Goal: Communication & Community: Answer question/provide support

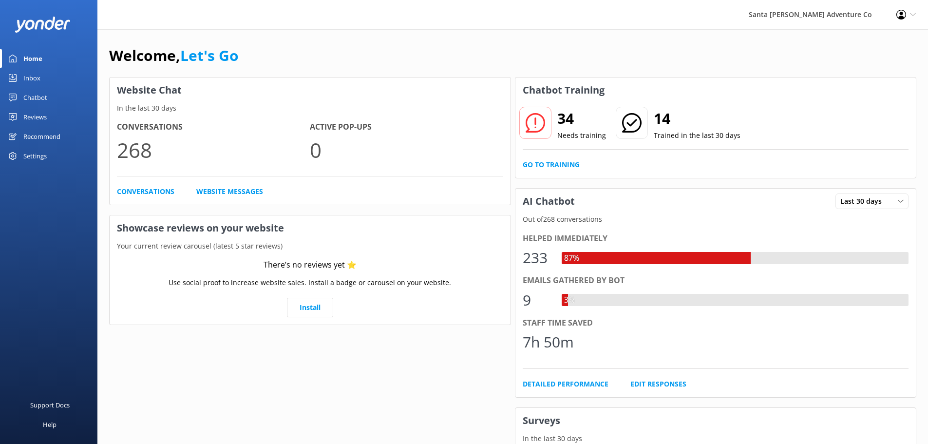
click at [27, 84] on div "Inbox" at bounding box center [31, 77] width 17 height 19
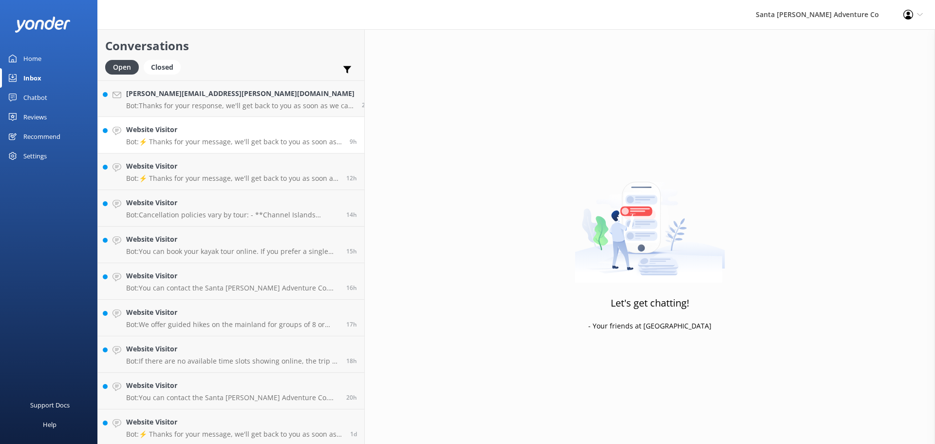
click at [149, 131] on h4 "Website Visitor" at bounding box center [234, 129] width 216 height 11
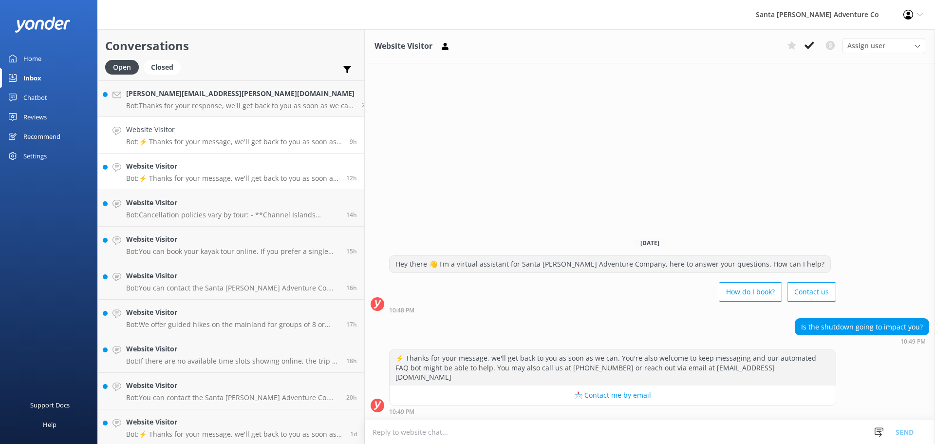
click at [184, 164] on h4 "Website Visitor" at bounding box center [232, 166] width 213 height 11
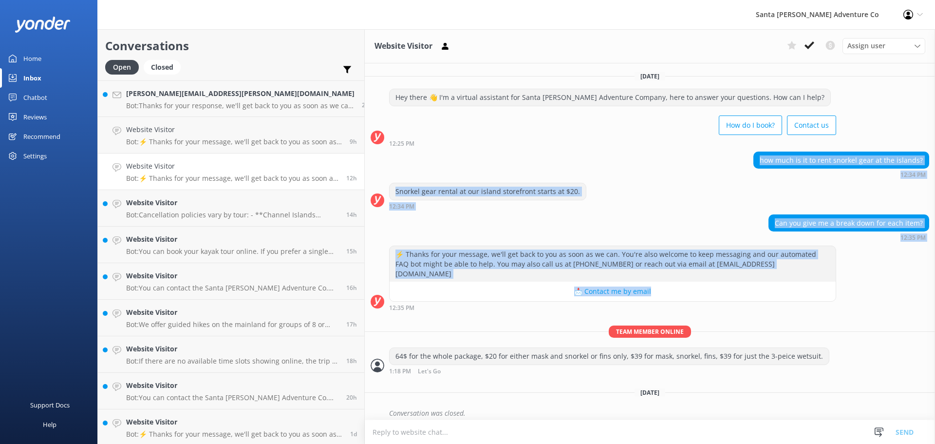
drag, startPoint x: 682, startPoint y: 164, endPoint x: 806, endPoint y: 278, distance: 168.5
click at [806, 278] on div "Thursday, 4th September Hey there 👋 I'm a virtual assistant for Santa Barbara A…" at bounding box center [650, 339] width 570 height 552
click at [846, 262] on div "⚡ Thanks for your message, we'll get back to you as soon as we can. You're also…" at bounding box center [650, 277] width 570 height 65
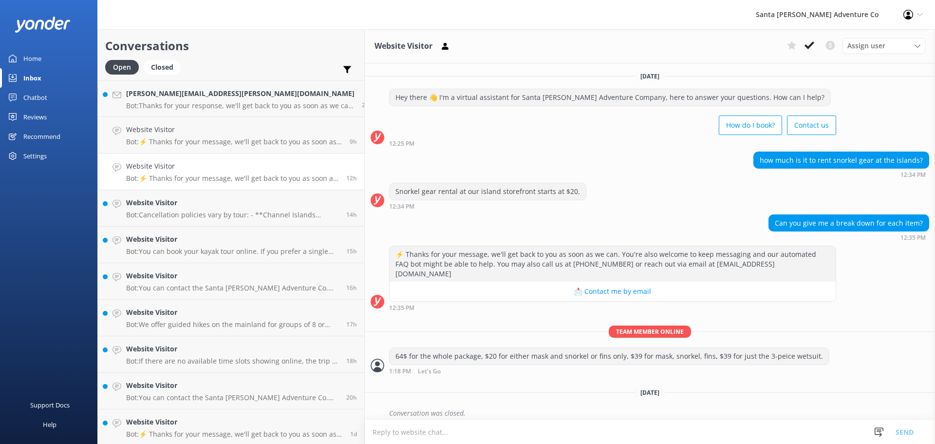
drag, startPoint x: 312, startPoint y: 83, endPoint x: 895, endPoint y: 260, distance: 609.2
click at [895, 260] on div "Thursday, 4th September Hey there 👋 I'm a virtual assistant for Santa Barbara A…" at bounding box center [650, 339] width 570 height 552
click at [895, 260] on div "⚡ Thanks for your message, we'll get back to you as soon as we can. You're also…" at bounding box center [650, 277] width 570 height 65
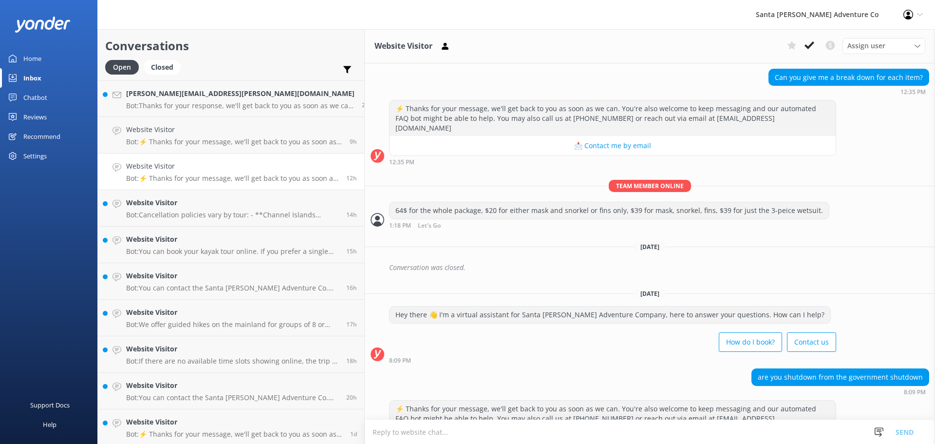
scroll to position [177, 0]
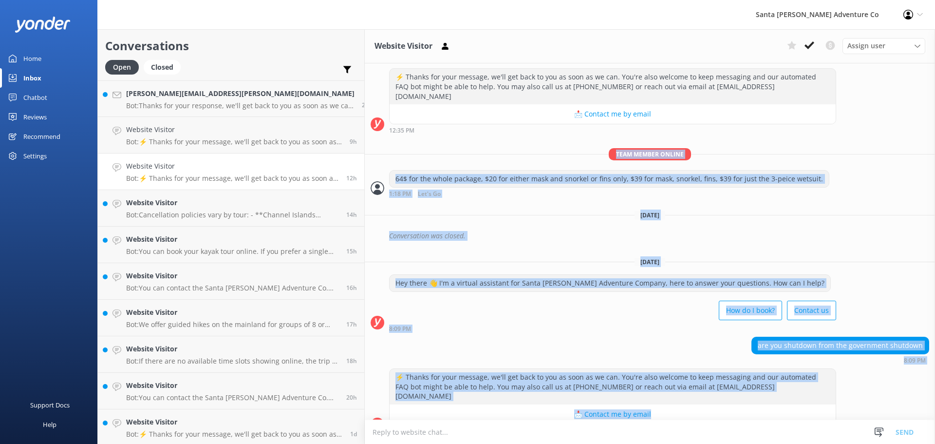
drag, startPoint x: 318, startPoint y: 145, endPoint x: 720, endPoint y: 406, distance: 479.5
click at [720, 406] on div "Thursday, 4th September Hey there 👋 I'm a virtual assistant for Santa Barbara A…" at bounding box center [650, 162] width 570 height 552
click at [888, 233] on div "Conversation was closed." at bounding box center [659, 235] width 540 height 17
drag, startPoint x: 302, startPoint y: 152, endPoint x: 696, endPoint y: 417, distance: 475.2
click at [696, 417] on div "Thursday, 4th September Hey there 👋 I'm a virtual assistant for Santa Barbara A…" at bounding box center [650, 162] width 570 height 552
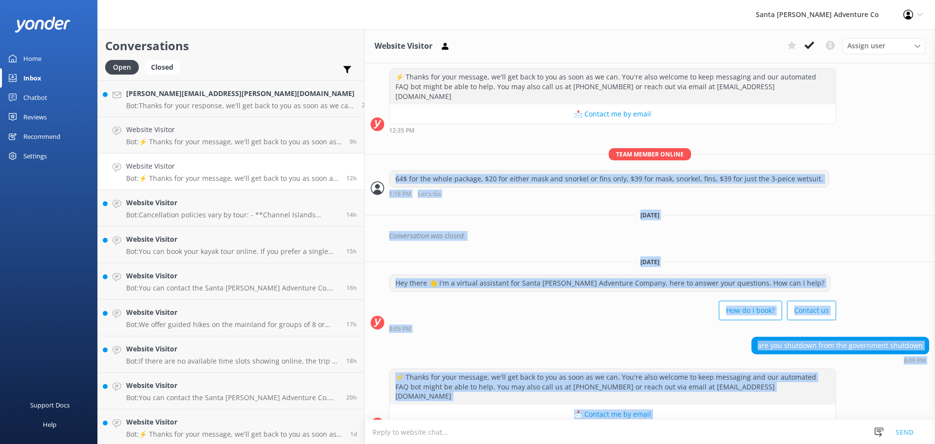
click at [715, 325] on div "8:09 PM" at bounding box center [612, 328] width 447 height 7
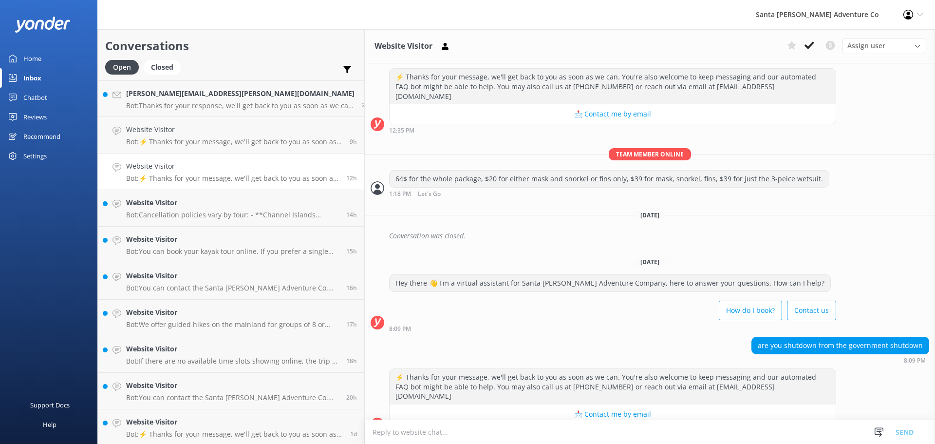
click at [365, 427] on textarea at bounding box center [650, 432] width 570 height 24
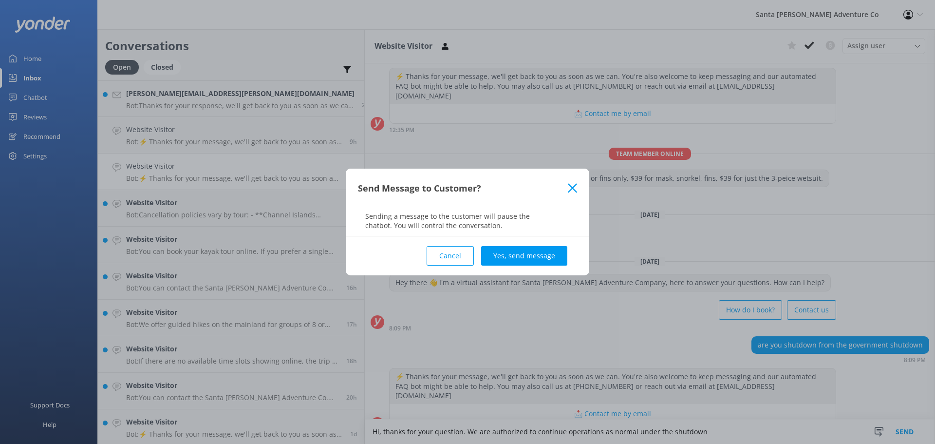
type textarea "Hi, thanks for your question. We are authorized to continue operations as norma…"
click at [535, 245] on div "Cancel Yes, send message" at bounding box center [467, 255] width 219 height 39
click at [531, 254] on button "Yes, send message" at bounding box center [524, 255] width 86 height 19
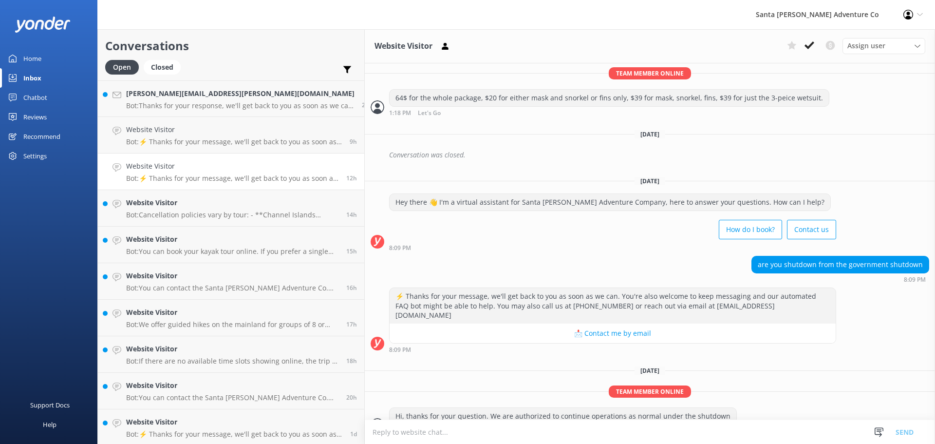
scroll to position [259, 0]
click at [147, 90] on h4 "[PERSON_NAME][EMAIL_ADDRESS][PERSON_NAME][DOMAIN_NAME]" at bounding box center [240, 93] width 228 height 11
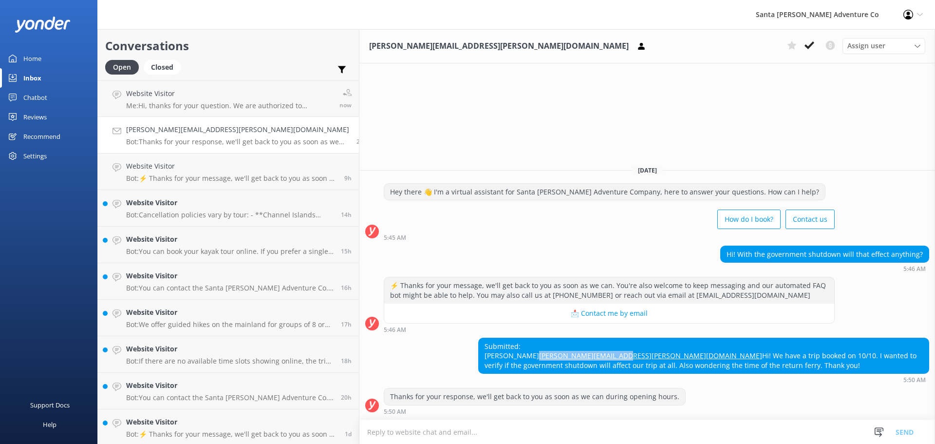
drag, startPoint x: 525, startPoint y: 348, endPoint x: 410, endPoint y: 349, distance: 114.9
click at [410, 349] on div "Submitted: [PERSON_NAME] [PERSON_NAME][EMAIL_ADDRESS][PERSON_NAME][DOMAIN_NAME]…" at bounding box center [647, 361] width 576 height 46
click at [807, 370] on div "Submitted: Kathryn Osborn Kathryn.rhoda@gmail.com Hi! We have a trip booked on …" at bounding box center [704, 356] width 450 height 36
drag, startPoint x: 672, startPoint y: 422, endPoint x: 449, endPoint y: 262, distance: 275.3
click at [450, 263] on div "Kathryn.rhoda@gmail.com Assign user Will Brittany Thomas Larsen Let's Go Gabe T…" at bounding box center [647, 236] width 576 height 414
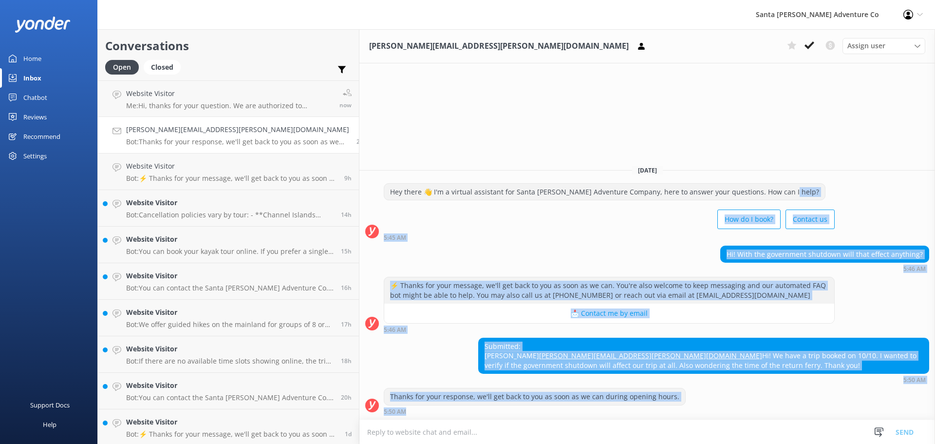
drag, startPoint x: 714, startPoint y: 414, endPoint x: 412, endPoint y: 182, distance: 381.7
click at [412, 182] on div "Today Hey there 👋 I'm a virtual assistant for Santa Barbara Adventure Company, …" at bounding box center [647, 288] width 576 height 262
click at [416, 206] on div "How do I book? Contact us" at bounding box center [609, 219] width 451 height 27
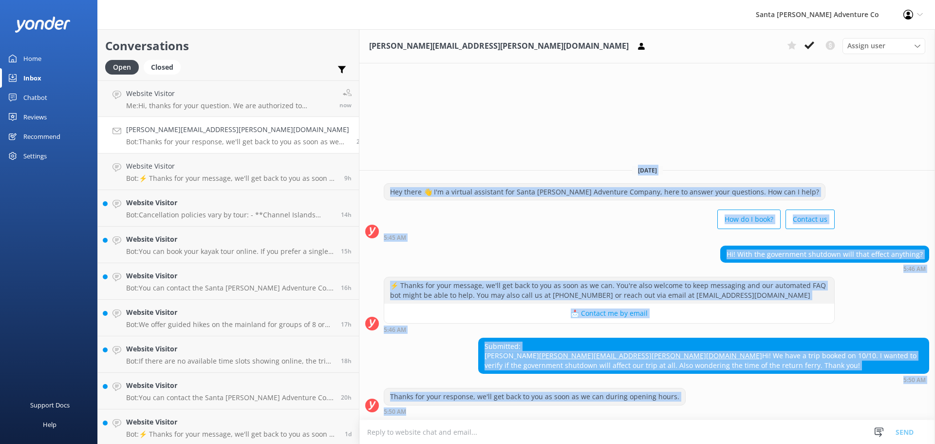
drag, startPoint x: 359, startPoint y: 118, endPoint x: 659, endPoint y: 415, distance: 421.9
click at [659, 415] on div "Kathryn.rhoda@gmail.com Assign user Will Brittany Thomas Larsen Let's Go Gabe T…" at bounding box center [647, 236] width 576 height 414
click at [658, 406] on div "Thanks for your response, we'll get back to you as soon as we can during openin…" at bounding box center [647, 401] width 576 height 27
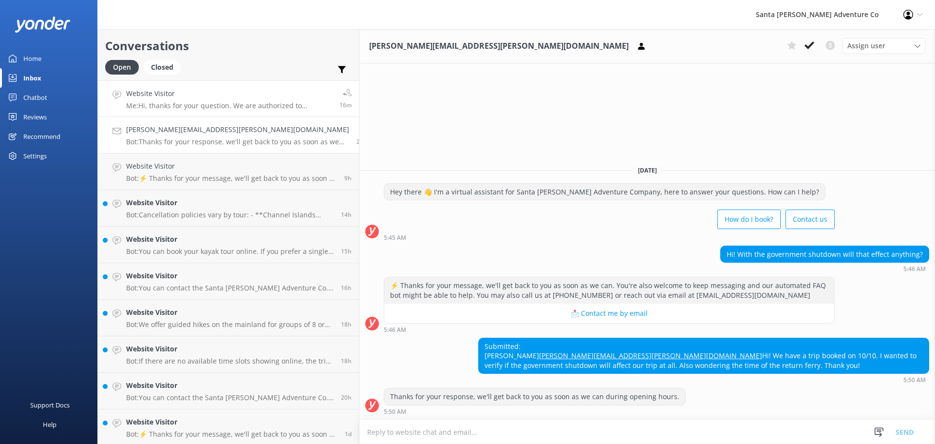
click at [191, 96] on h4 "Website Visitor" at bounding box center [229, 93] width 206 height 11
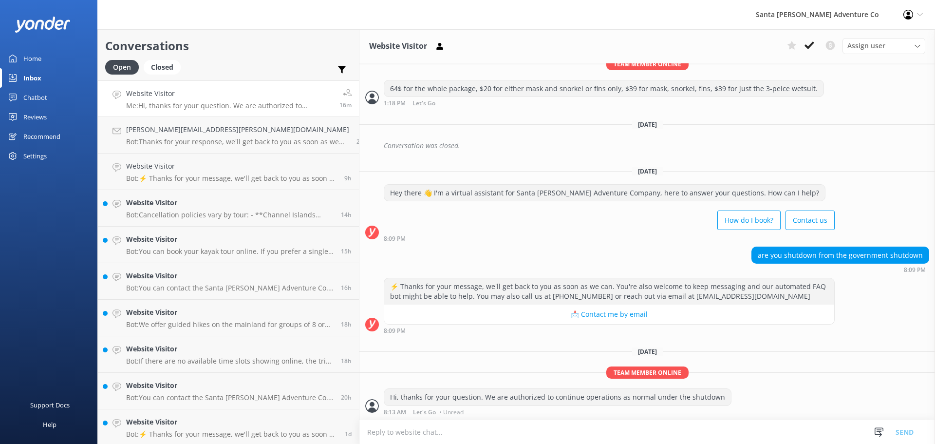
scroll to position [259, 0]
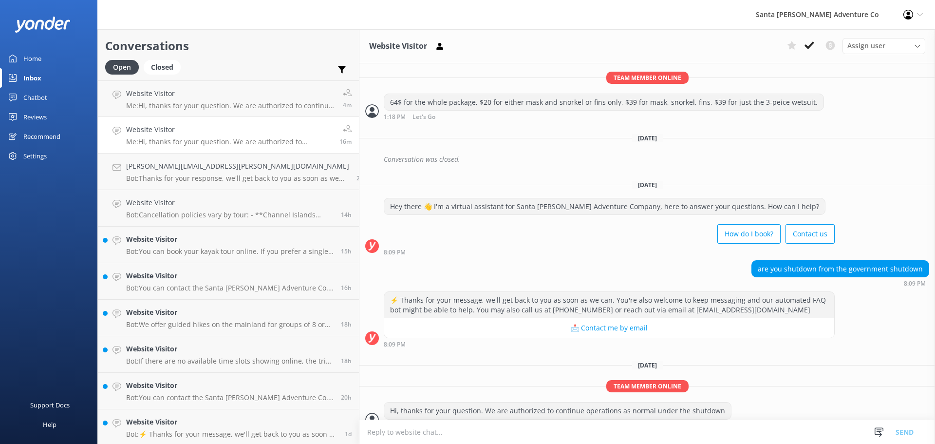
scroll to position [259, 0]
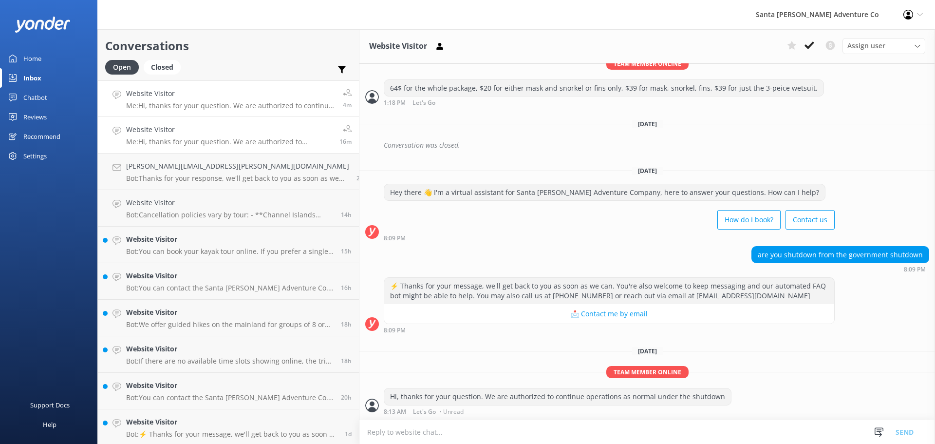
click at [163, 94] on h4 "Website Visitor" at bounding box center [230, 93] width 209 height 11
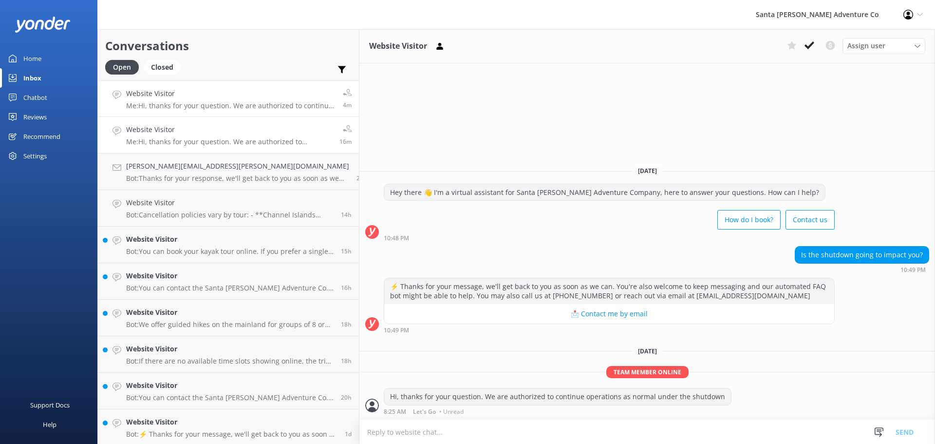
click at [157, 130] on h4 "Website Visitor" at bounding box center [229, 129] width 206 height 11
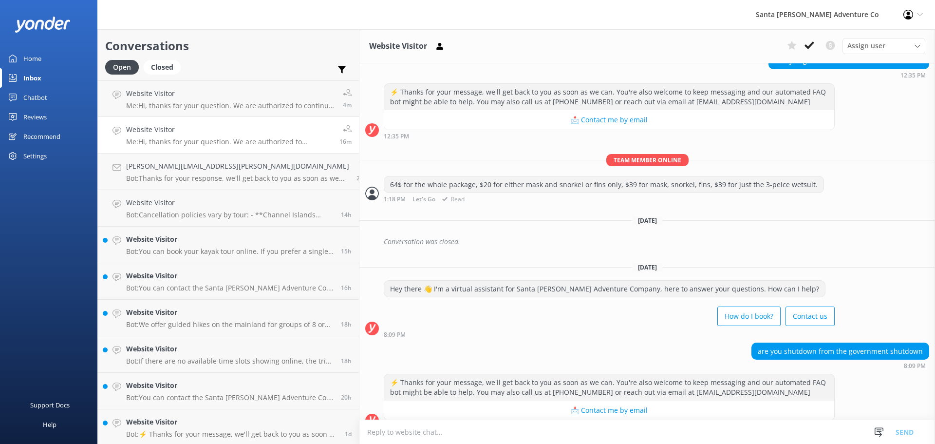
scroll to position [259, 0]
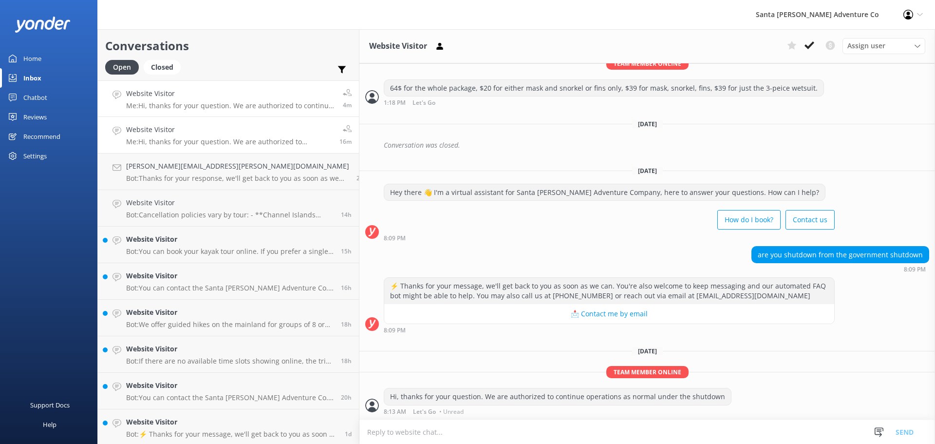
click at [158, 112] on link "Website Visitor Me: Hi, thanks for your question. We are authorized to continue…" at bounding box center [228, 98] width 261 height 37
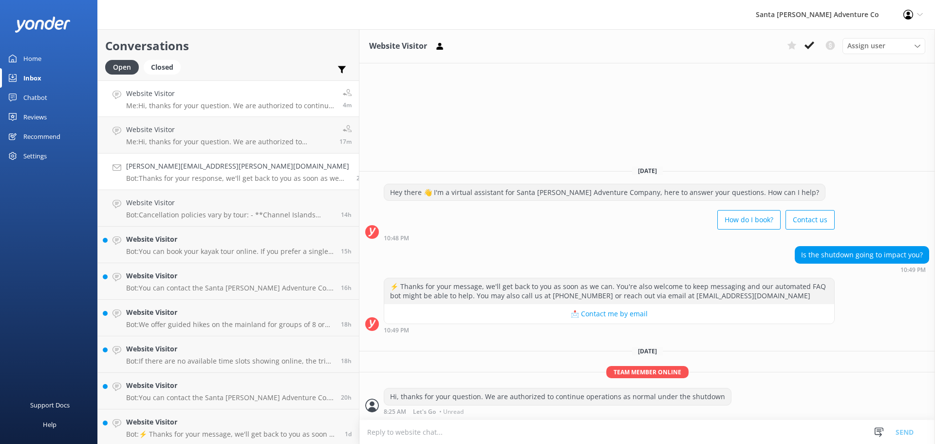
click at [161, 178] on p "Bot: Thanks for your response, we'll get back to you as soon as we can during o…" at bounding box center [237, 178] width 223 height 9
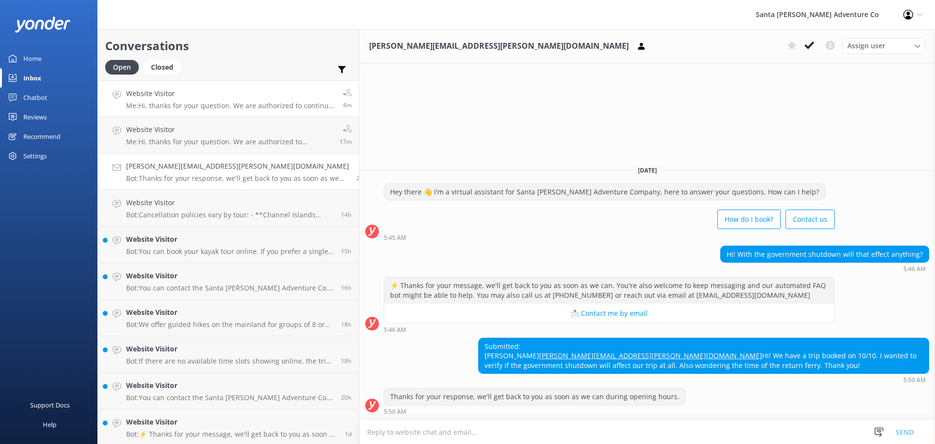
click at [176, 102] on p "Me: Hi, thanks for your question. We are authorized to continue operations as n…" at bounding box center [230, 105] width 209 height 9
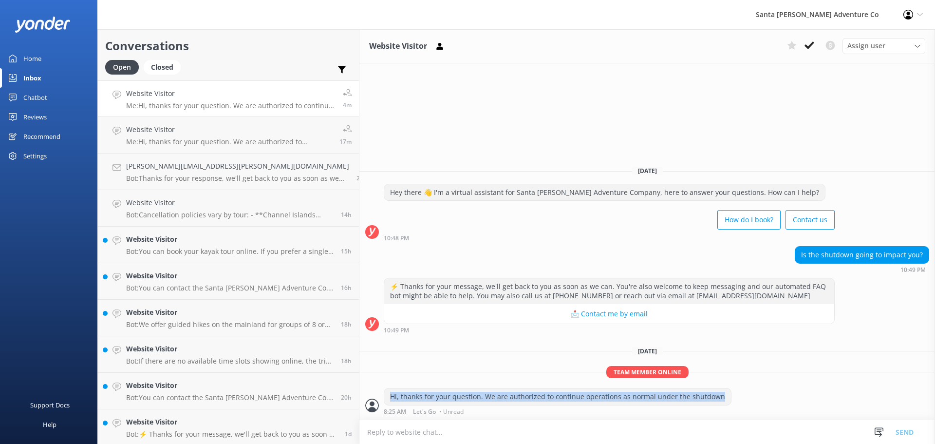
drag, startPoint x: 651, startPoint y: 398, endPoint x: 310, endPoint y: 393, distance: 341.4
click at [359, 393] on div "Hi, thanks for your question. We are authorized to continue operations as norma…" at bounding box center [647, 401] width 576 height 27
copy div "Hi, thanks for your question. We are authorized to continue operations as norma…"
click at [188, 172] on div "[PERSON_NAME][EMAIL_ADDRESS][PERSON_NAME][DOMAIN_NAME] Bot: Thanks for your res…" at bounding box center [237, 171] width 223 height 21
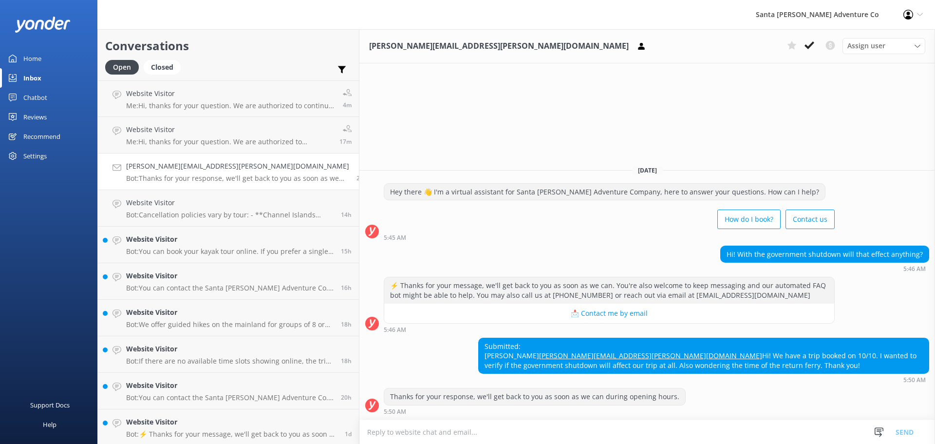
click at [387, 433] on textarea at bounding box center [647, 432] width 576 height 24
paste textarea "Hi, thanks for your question. We are authorized to continue operations as norma…"
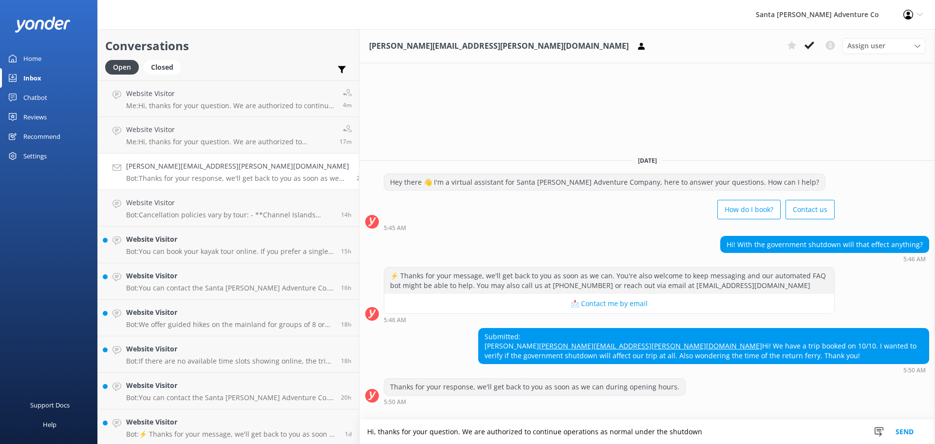
type textarea "Hi, thanks for your question. We are authorized to continue operations as norma…"
click at [900, 426] on button "Send" at bounding box center [904, 431] width 37 height 24
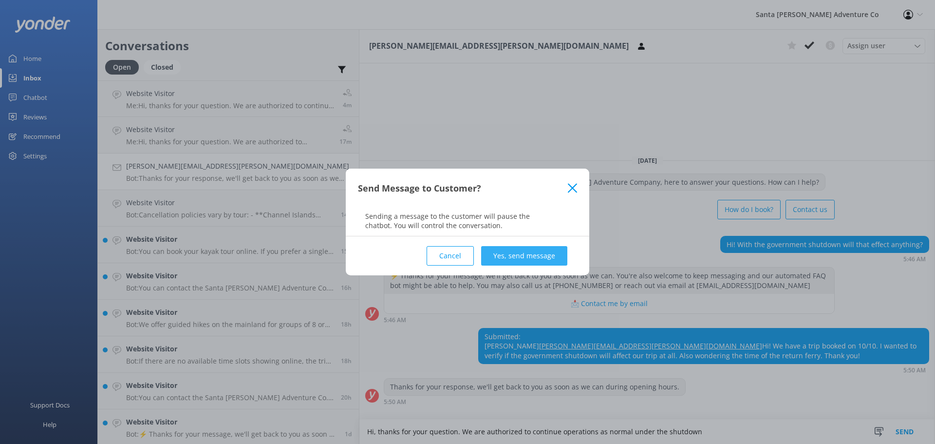
click at [506, 257] on button "Yes, send message" at bounding box center [524, 255] width 86 height 19
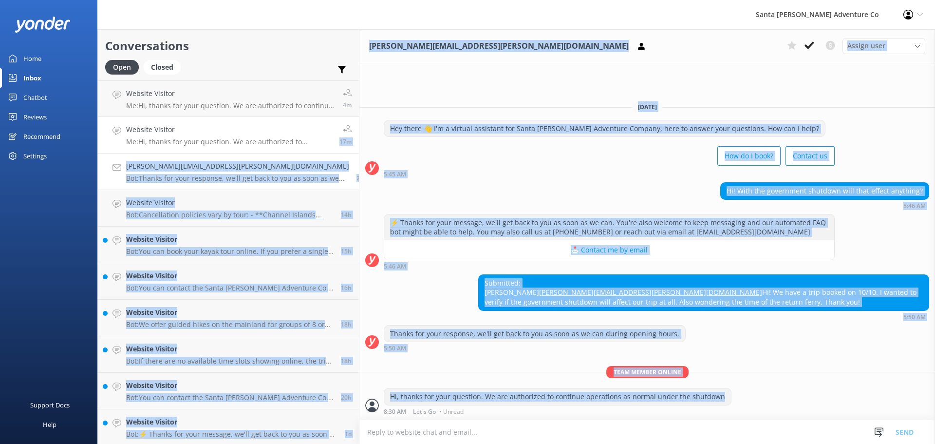
drag, startPoint x: 666, startPoint y: 400, endPoint x: 266, endPoint y: 138, distance: 478.7
click at [266, 138] on div "Conversations Open Closed Important Converted Assigned to me Unassigned Website…" at bounding box center [516, 236] width 838 height 414
click at [661, 371] on p "Team member online" at bounding box center [647, 372] width 576 height 12
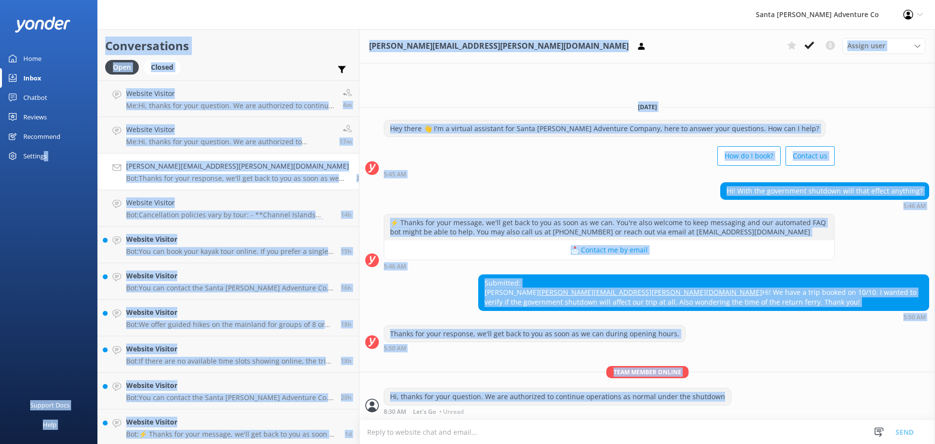
drag, startPoint x: 668, startPoint y: 393, endPoint x: 44, endPoint y: 178, distance: 659.6
click at [44, 178] on div "Santa [PERSON_NAME] Adventure Co Profile Settings Logout Home Inbox Chatbot Con…" at bounding box center [467, 236] width 935 height 414
click at [372, 295] on div "Submitted: [PERSON_NAME] [PERSON_NAME][EMAIL_ADDRESS][PERSON_NAME][DOMAIN_NAME]…" at bounding box center [647, 297] width 576 height 46
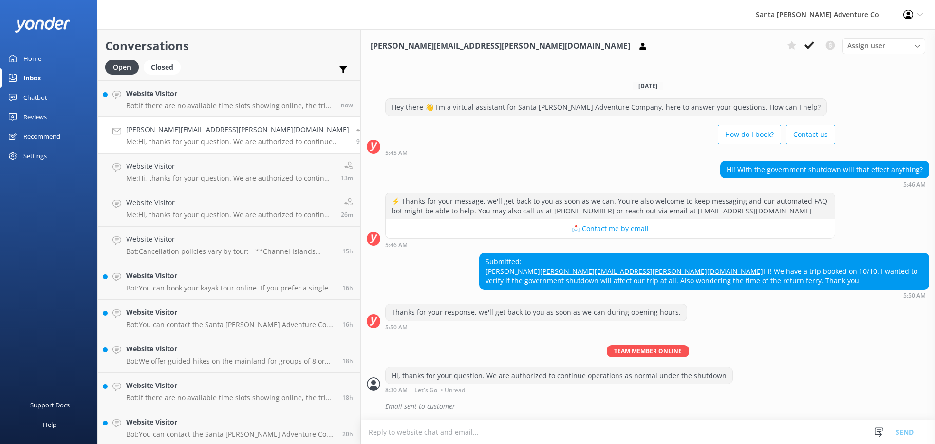
scroll to position [9, 0]
click at [156, 112] on link "Website Visitor Bot: If there are no available time slots showing online, the t…" at bounding box center [229, 98] width 263 height 37
